Goal: Transaction & Acquisition: Book appointment/travel/reservation

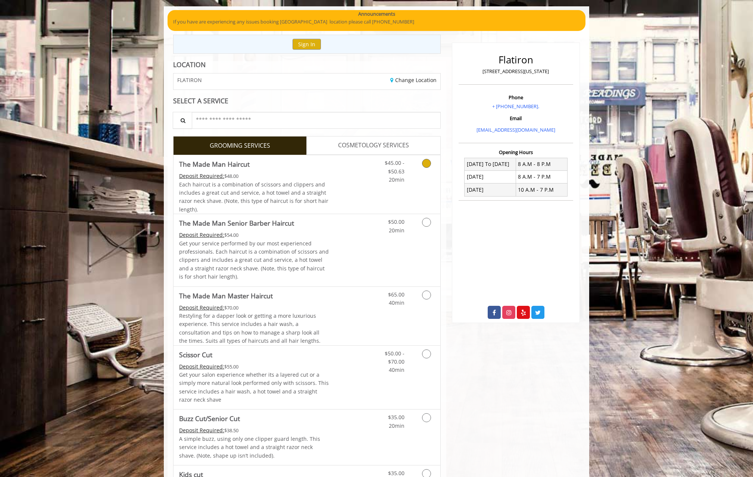
scroll to position [75, 0]
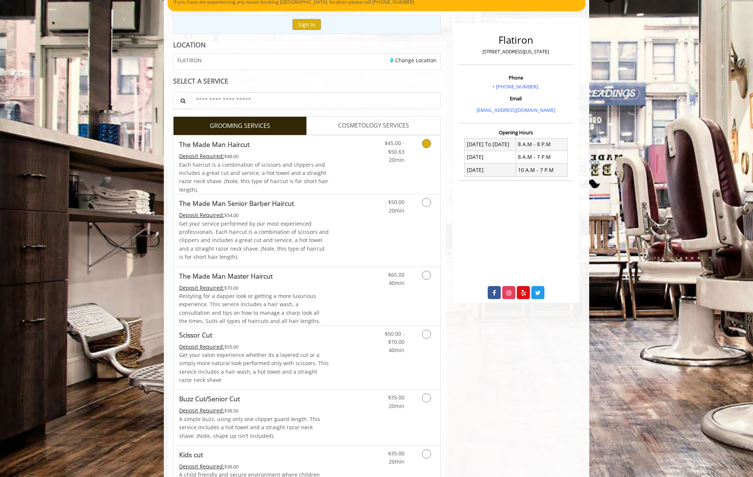
click at [427, 146] on icon "Grooming services" at bounding box center [426, 143] width 9 height 9
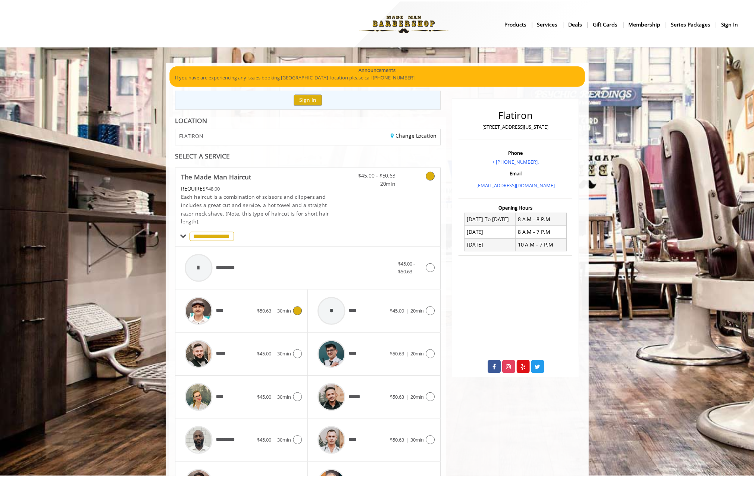
scroll to position [139, 0]
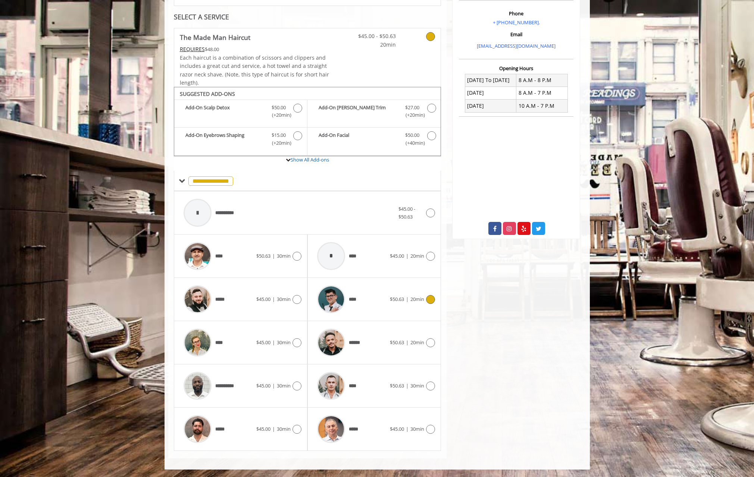
click at [428, 300] on icon at bounding box center [430, 299] width 9 height 9
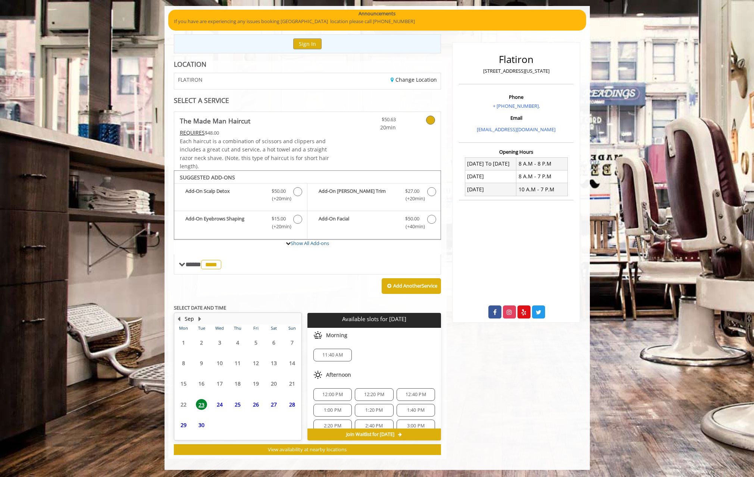
scroll to position [56, 0]
click at [339, 355] on span "11:40 AM" at bounding box center [332, 355] width 21 height 6
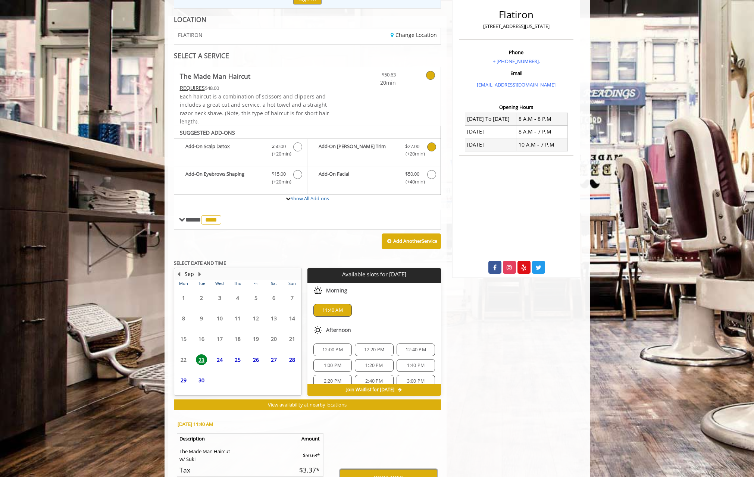
scroll to position [191, 0]
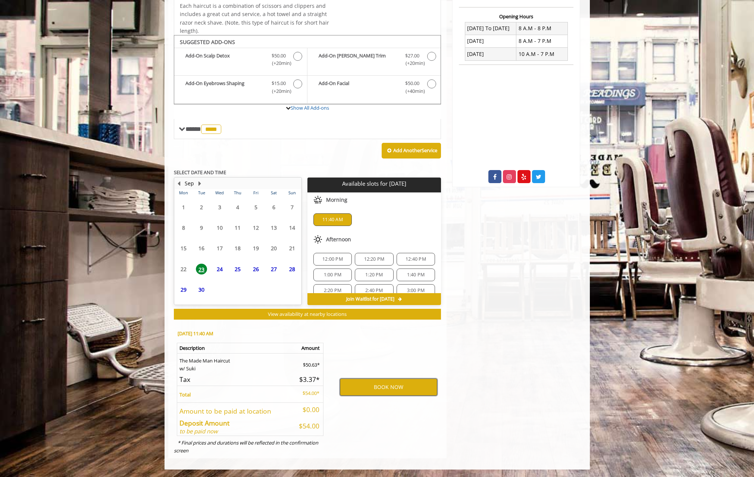
click at [395, 385] on button "BOOK NOW" at bounding box center [388, 387] width 97 height 17
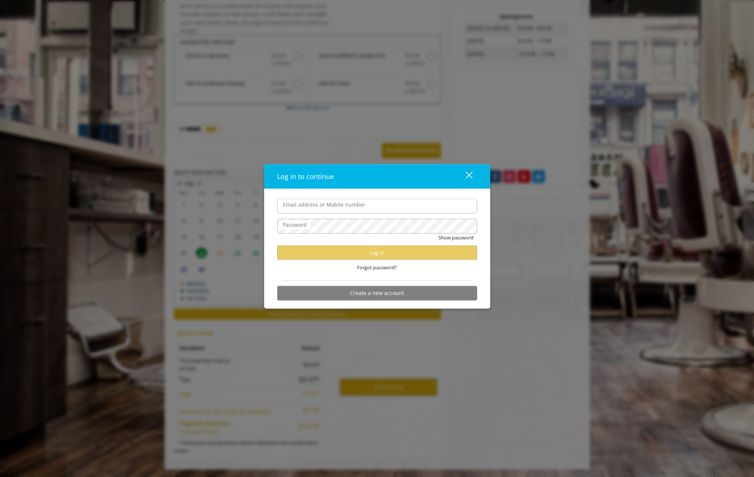
click at [341, 207] on input "Email address or Mobile number" at bounding box center [377, 206] width 200 height 15
type input "**********"
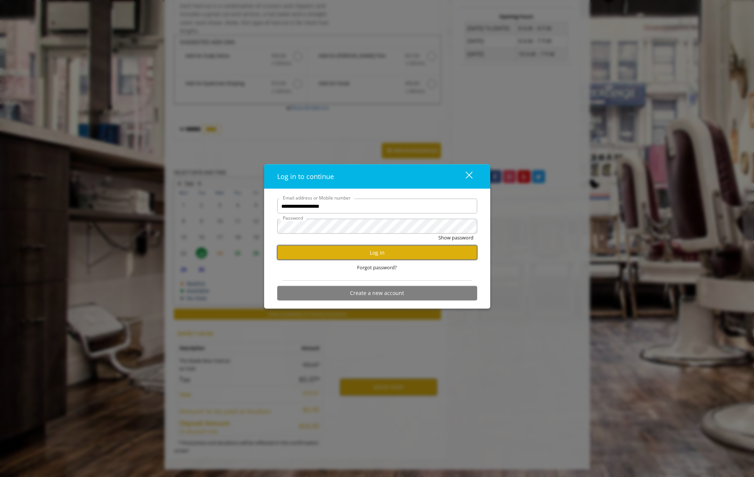
click at [402, 253] on button "Log in" at bounding box center [377, 252] width 200 height 15
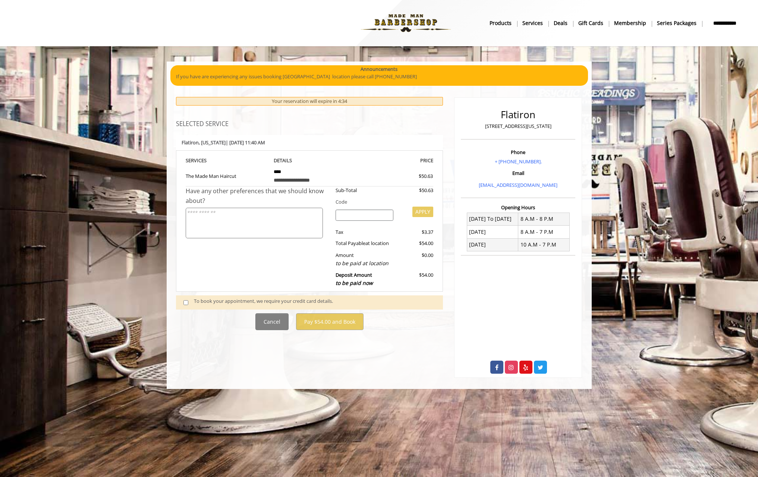
click at [193, 303] on span at bounding box center [189, 302] width 22 height 10
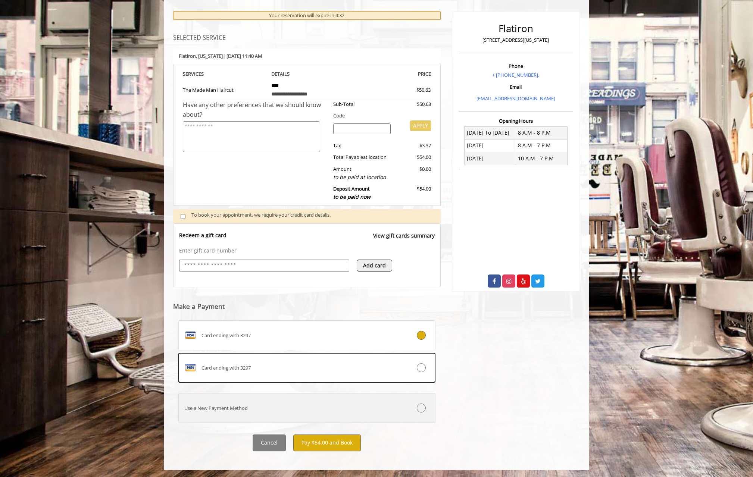
scroll to position [87, 0]
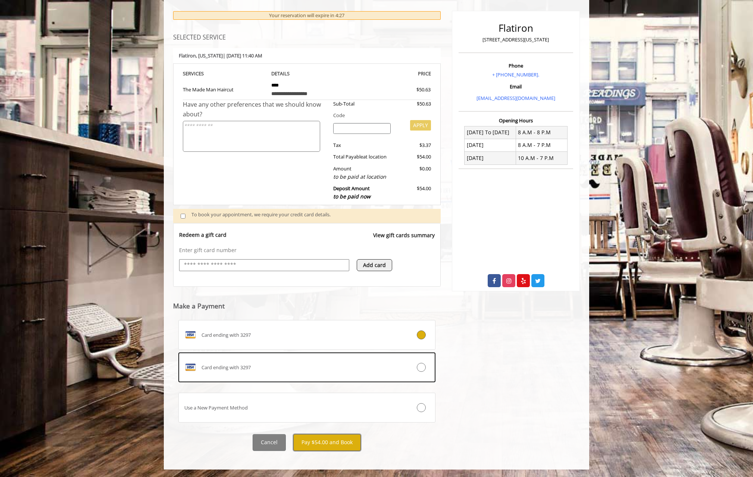
click at [327, 442] on button "Pay $54.00 and Book" at bounding box center [327, 442] width 68 height 17
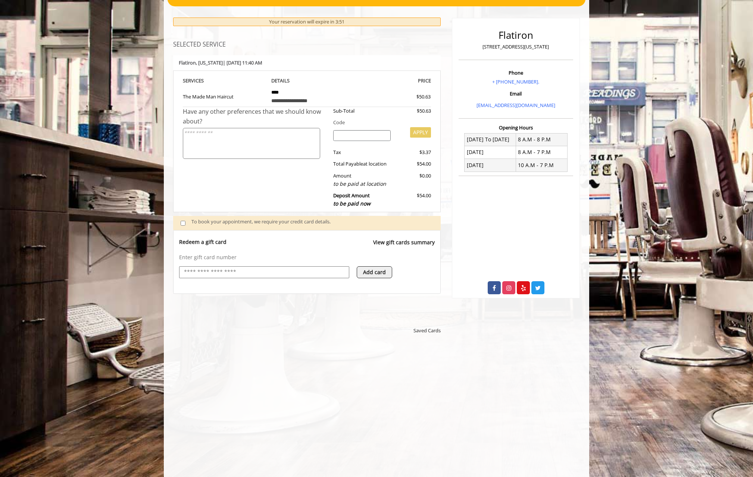
scroll to position [0, 0]
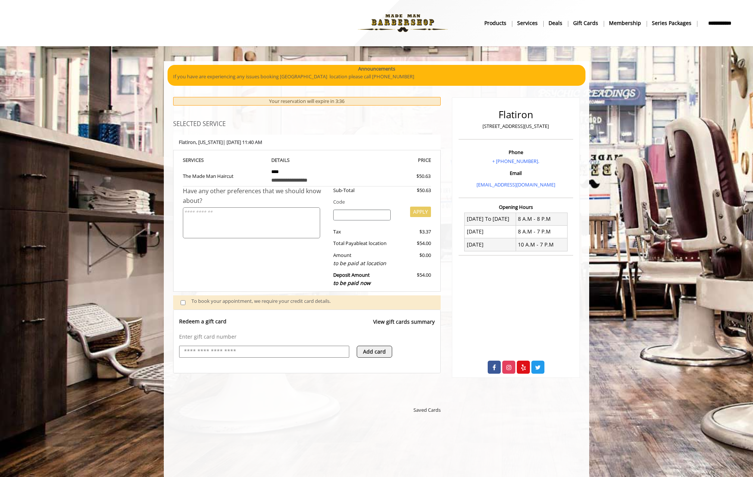
click at [325, 103] on div "Your reservation will expire in 3:36" at bounding box center [306, 101] width 267 height 9
click at [228, 74] on p "If you have are experiencing any issues booking [GEOGRAPHIC_DATA] location plea…" at bounding box center [376, 77] width 407 height 8
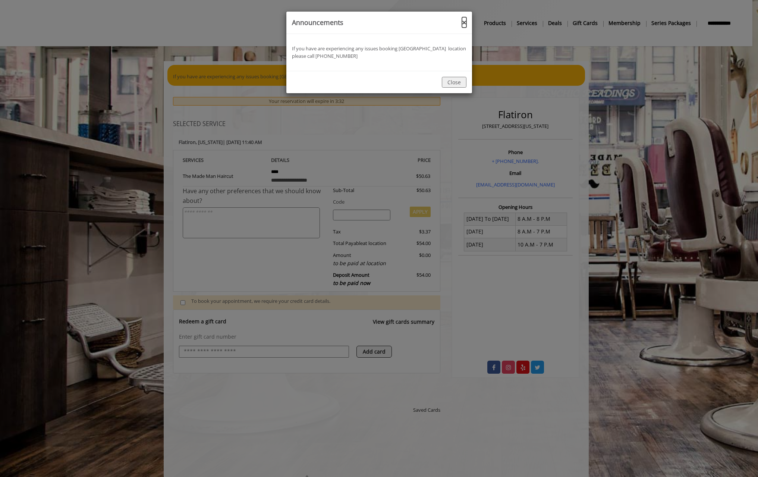
click at [462, 24] on button "×" at bounding box center [464, 23] width 4 height 8
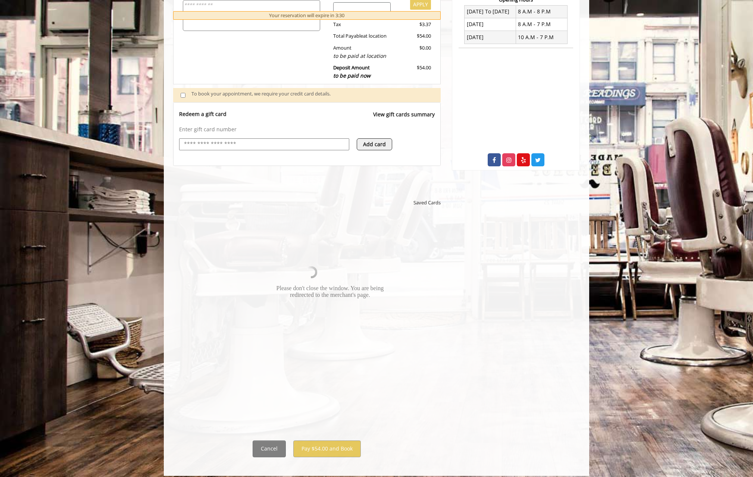
scroll to position [214, 0]
